Goal: Transaction & Acquisition: Download file/media

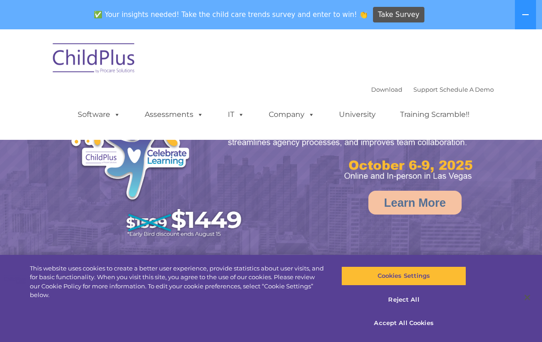
select select "MEDIUM"
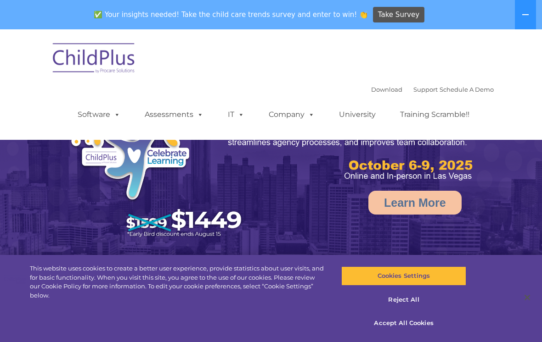
select select "MEDIUM"
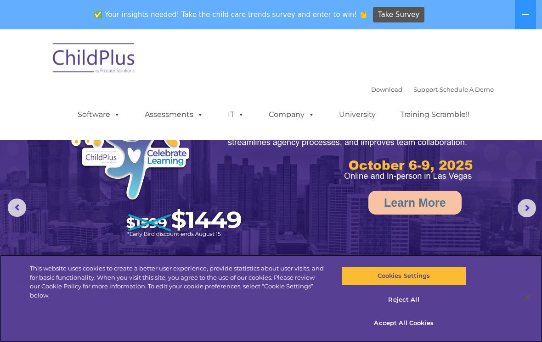
click at [288, 340] on div "This website uses cookies to create a better user experience, provide statistic…" at bounding box center [271, 298] width 542 height 87
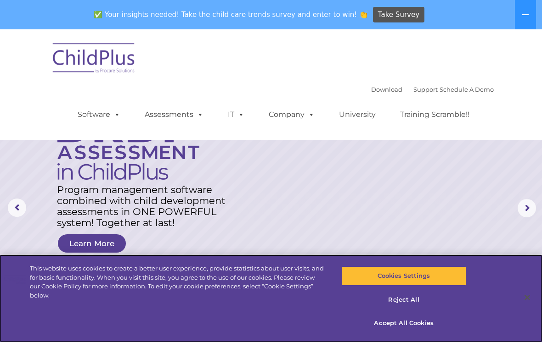
click at [419, 323] on button "Accept All Cookies" at bounding box center [403, 323] width 124 height 19
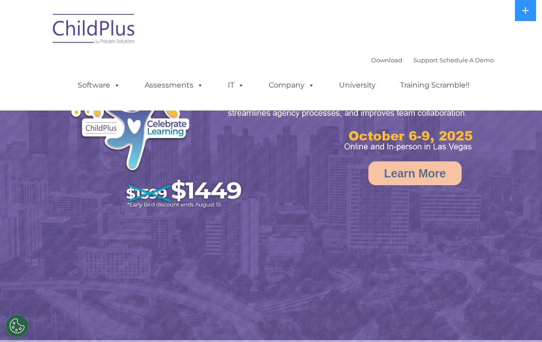
select select "MEDIUM"
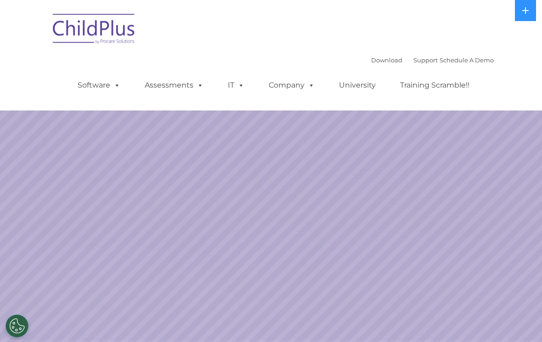
select select "MEDIUM"
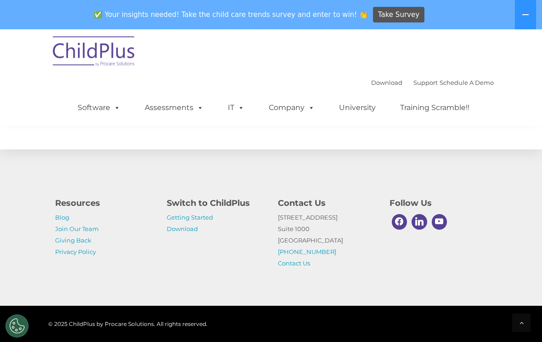
scroll to position [1104, 0]
click at [197, 233] on link "Download" at bounding box center [182, 228] width 31 height 7
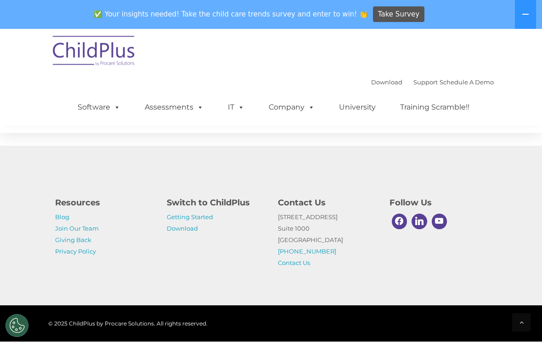
scroll to position [1118, 0]
